Goal: Find specific page/section: Find specific page/section

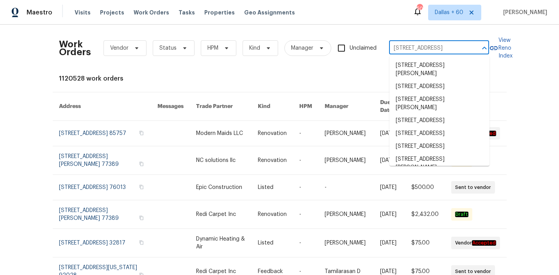
scroll to position [0, 41]
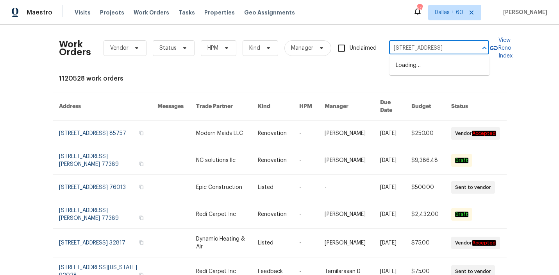
type input "[STREET_ADDRESS]"
click at [415, 63] on li "[STREET_ADDRESS]" at bounding box center [439, 65] width 100 height 13
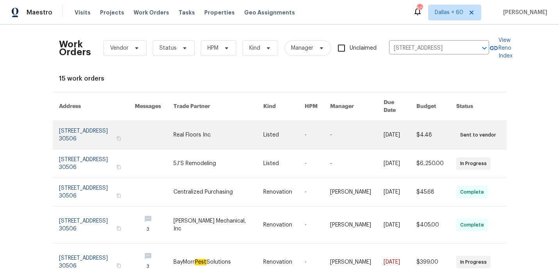
click at [173, 133] on link at bounding box center [154, 135] width 39 height 28
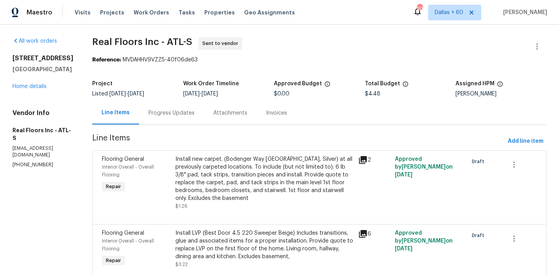
click at [30, 90] on div "[STREET_ADDRESS] Home details" at bounding box center [42, 72] width 61 height 36
click at [31, 89] on link "Home details" at bounding box center [29, 86] width 34 height 5
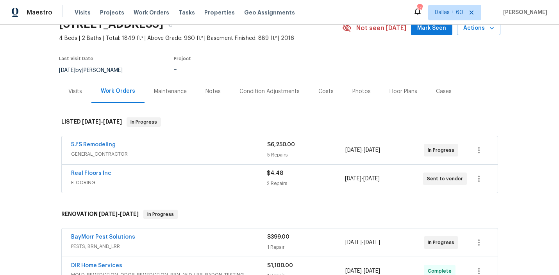
scroll to position [61, 0]
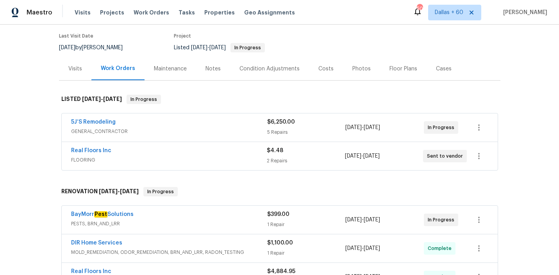
click at [205, 128] on span "GENERAL_CONTRACTOR" at bounding box center [169, 131] width 196 height 8
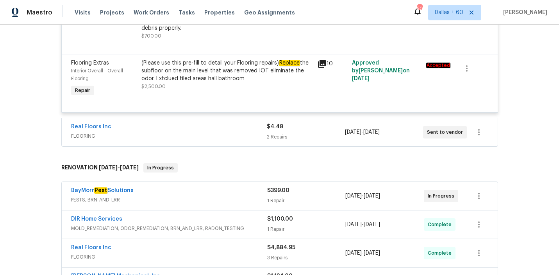
scroll to position [578, 0]
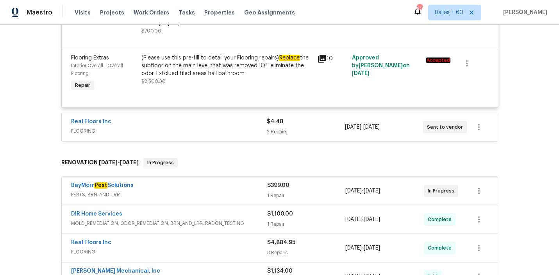
click at [221, 125] on div "Real Floors Inc" at bounding box center [169, 122] width 196 height 9
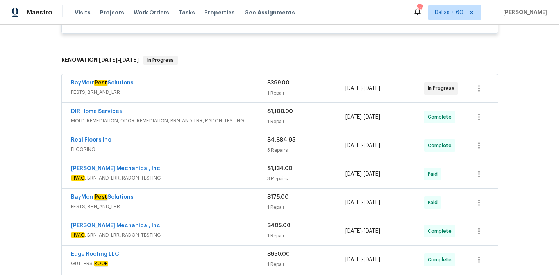
scroll to position [836, 0]
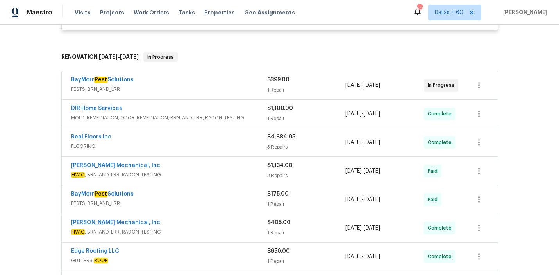
click at [230, 93] on span "PESTS, BRN_AND_LRR" at bounding box center [169, 89] width 196 height 8
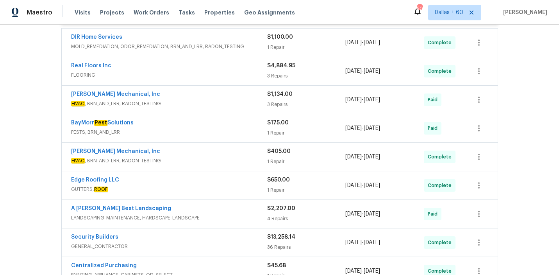
scroll to position [984, 0]
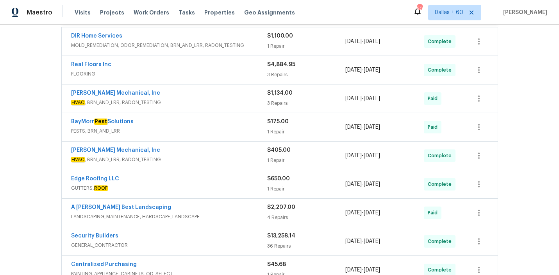
click at [214, 73] on span "FLOORING" at bounding box center [169, 74] width 196 height 8
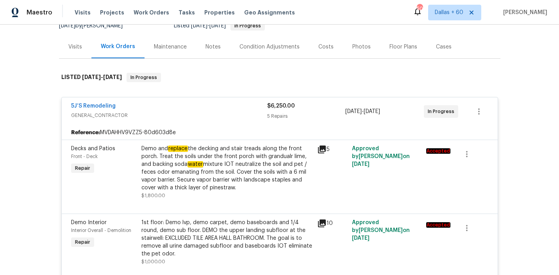
scroll to position [0, 0]
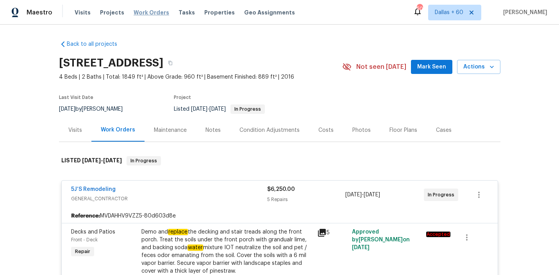
click at [150, 11] on span "Work Orders" at bounding box center [152, 13] width 36 height 8
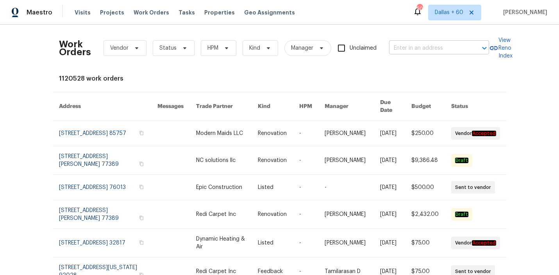
click at [401, 50] on input "text" at bounding box center [428, 48] width 78 height 12
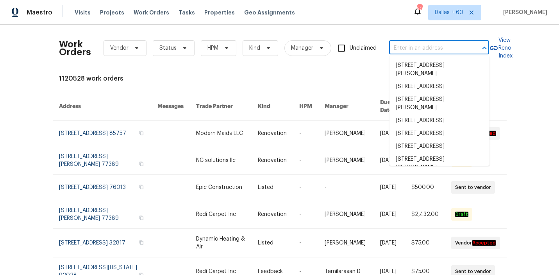
paste input "[STREET_ADDRESS]"
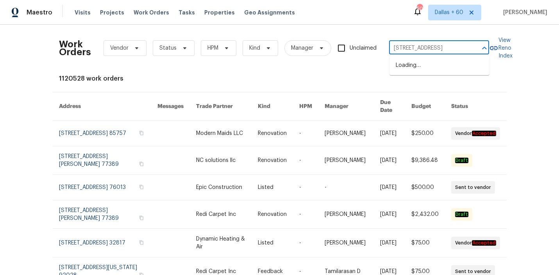
type input "[STREET_ADDRESS]"
click at [409, 72] on li "[STREET_ADDRESS]" at bounding box center [439, 65] width 100 height 13
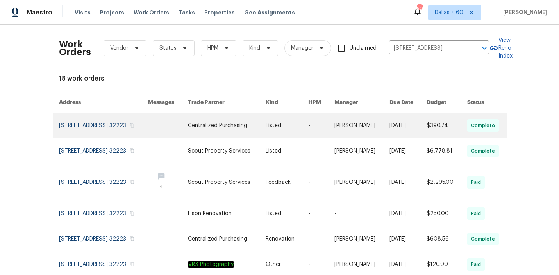
click at [245, 128] on link at bounding box center [227, 125] width 78 height 25
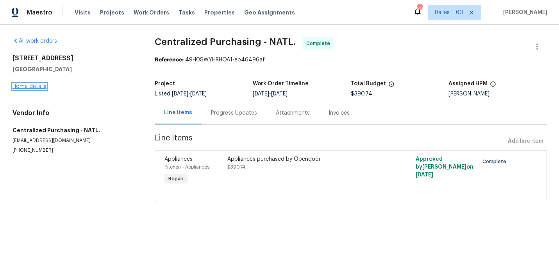
click at [39, 84] on link "Home details" at bounding box center [29, 86] width 34 height 5
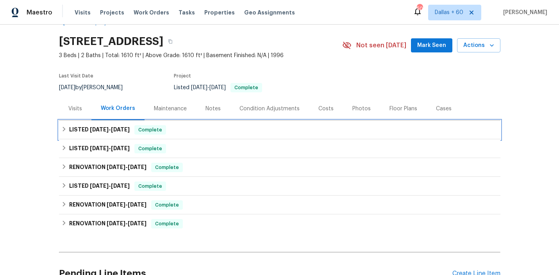
click at [261, 124] on div "LISTED [DATE] - [DATE] Complete" at bounding box center [279, 129] width 441 height 19
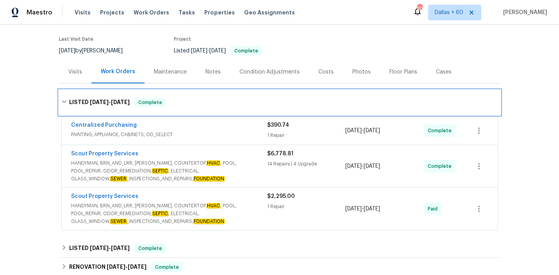
scroll to position [58, 0]
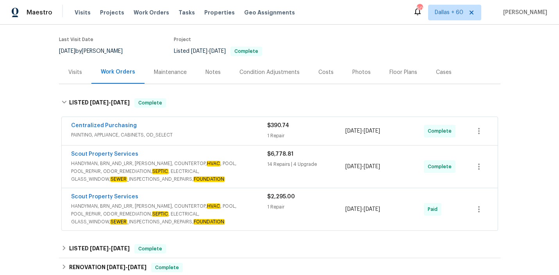
click at [243, 218] on span "HANDYMAN, BRN_AND_LRR, [PERSON_NAME], COUNTERTOP, HVAC , POOL, POOL_REPAIR, ODO…" at bounding box center [169, 213] width 196 height 23
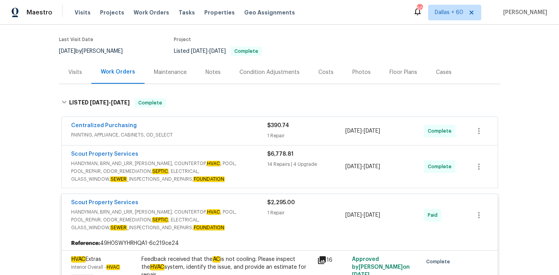
click at [238, 177] on span "HANDYMAN, BRN_AND_LRR, [PERSON_NAME], COUNTERTOP, HVAC , POOL, POOL_REPAIR, ODO…" at bounding box center [169, 170] width 196 height 23
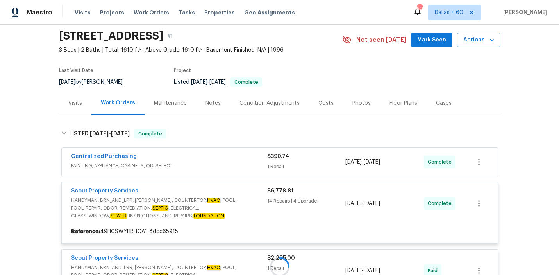
scroll to position [26, 0]
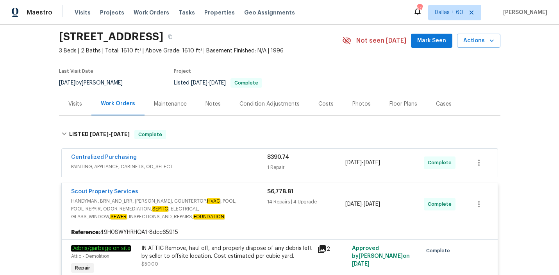
click at [232, 169] on span "PAINTING, APPLIANCE, CABINETS, OD_SELECT" at bounding box center [169, 166] width 196 height 8
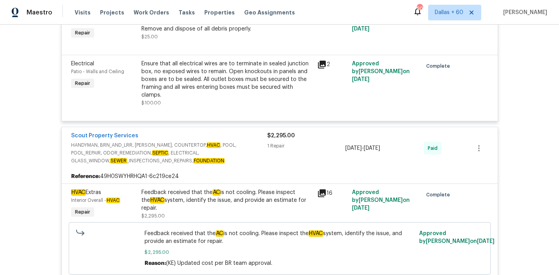
scroll to position [1458, 0]
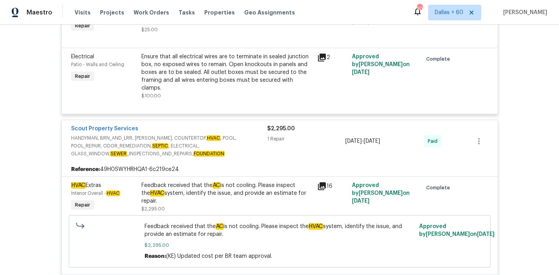
click at [251, 125] on div "Scout Property Services" at bounding box center [169, 129] width 196 height 9
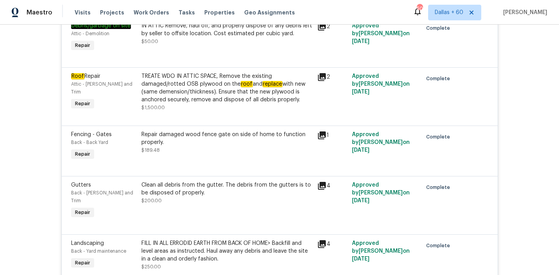
scroll to position [0, 0]
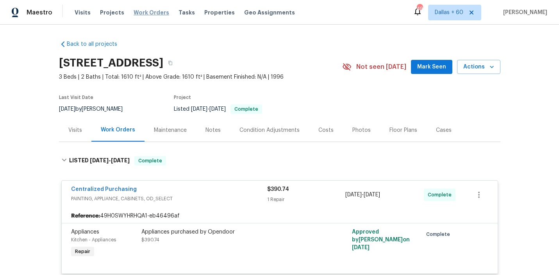
click at [153, 12] on span "Work Orders" at bounding box center [152, 13] width 36 height 8
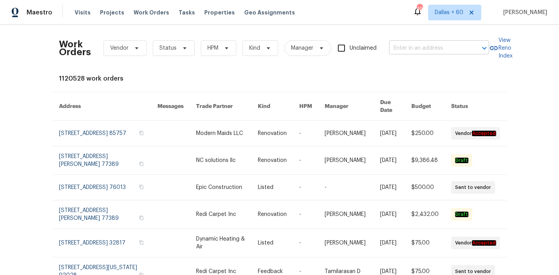
click at [411, 46] on input "text" at bounding box center [428, 48] width 78 height 12
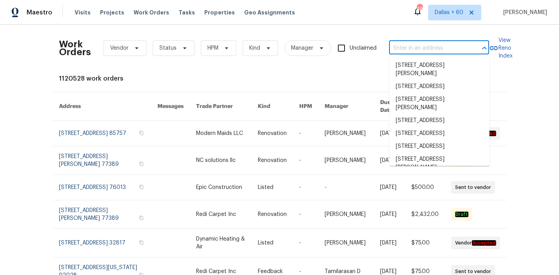
paste input "[STREET_ADDRESS][PERSON_NAME][PERSON_NAME]"
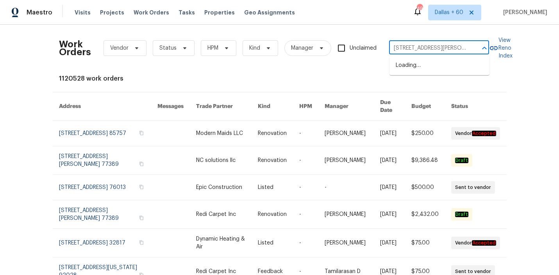
scroll to position [0, 12]
type input "[STREET_ADDRESS][PERSON_NAME][PERSON_NAME]"
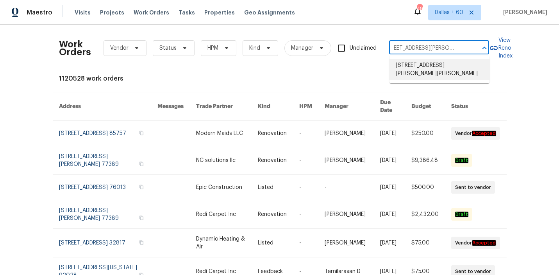
click at [404, 67] on li "[STREET_ADDRESS][PERSON_NAME][PERSON_NAME]" at bounding box center [439, 69] width 100 height 21
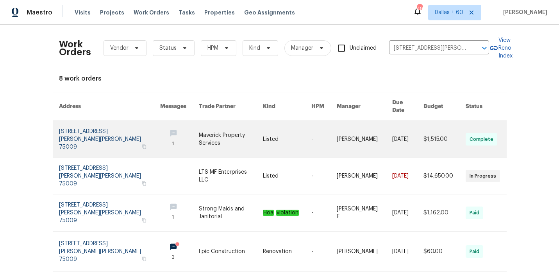
click at [282, 128] on link at bounding box center [287, 139] width 48 height 37
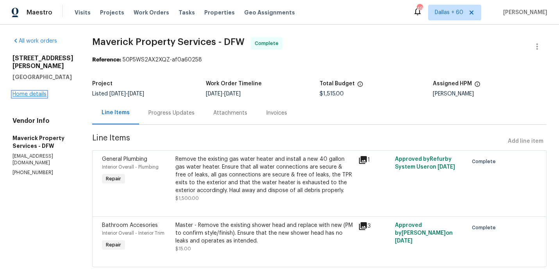
click at [29, 91] on link "Home details" at bounding box center [29, 93] width 34 height 5
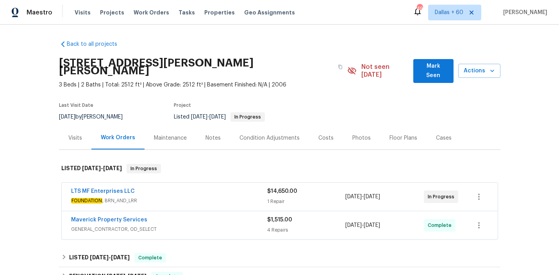
click at [193, 187] on div "LTS MF Enterprises LLC" at bounding box center [169, 191] width 196 height 9
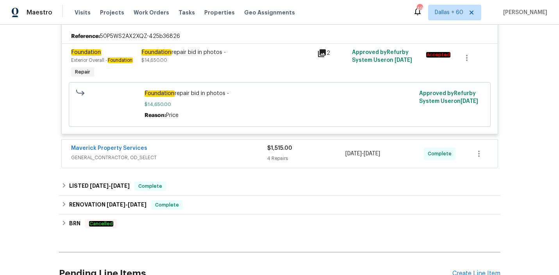
scroll to position [189, 0]
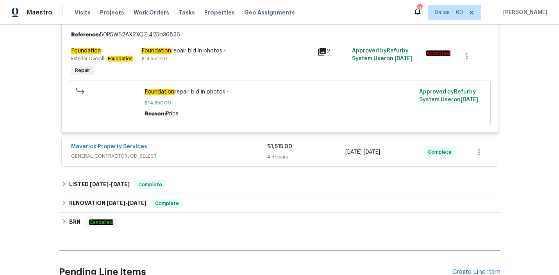
click at [218, 152] on span "GENERAL_CONTRACTOR, OD_SELECT" at bounding box center [169, 156] width 196 height 8
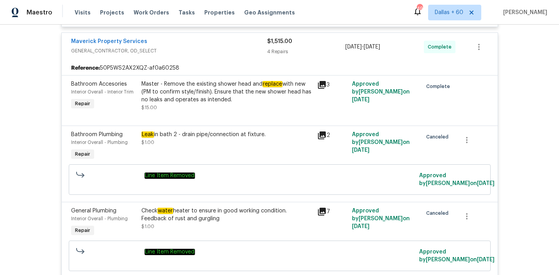
scroll to position [293, 0]
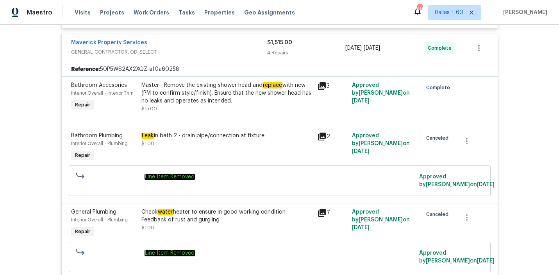
click at [216, 132] on div "Leak in bath 2 - drain pipe/connection at fixture." at bounding box center [226, 136] width 171 height 8
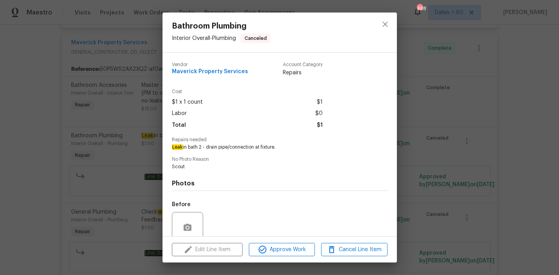
scroll to position [65, 0]
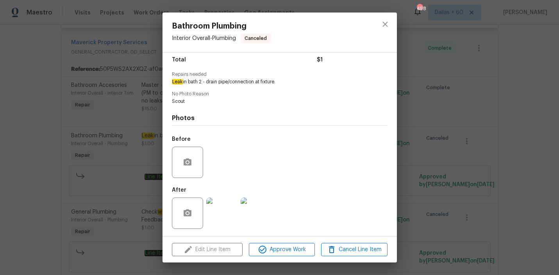
click at [19, 142] on div "Bathroom Plumbing Interior Overall - Plumbing Canceled Vendor Maverick Property…" at bounding box center [279, 137] width 559 height 275
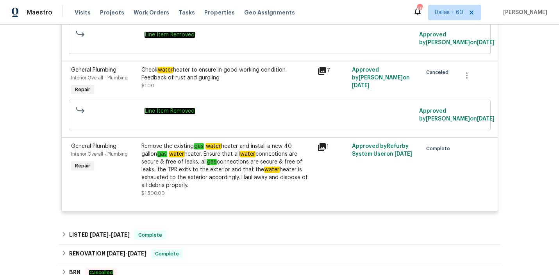
scroll to position [437, 0]
